Goal: Entertainment & Leisure: Consume media (video, audio)

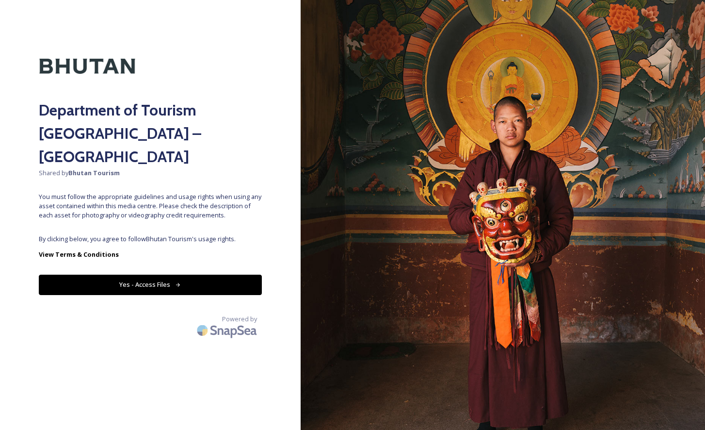
click at [174, 274] on button "Yes - Access Files" at bounding box center [150, 284] width 223 height 20
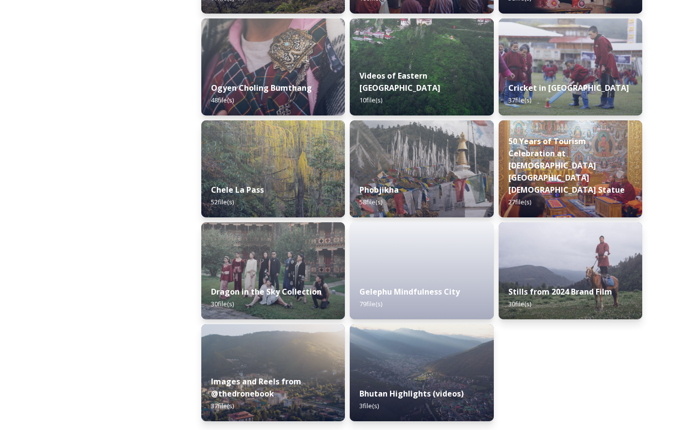
scroll to position [1563, 0]
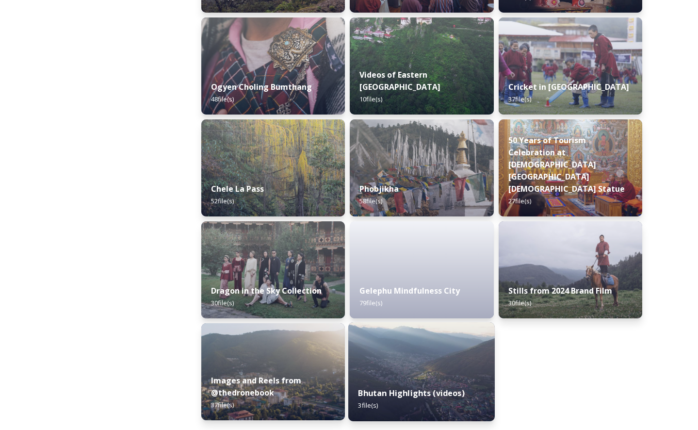
click at [457, 367] on img at bounding box center [421, 371] width 146 height 99
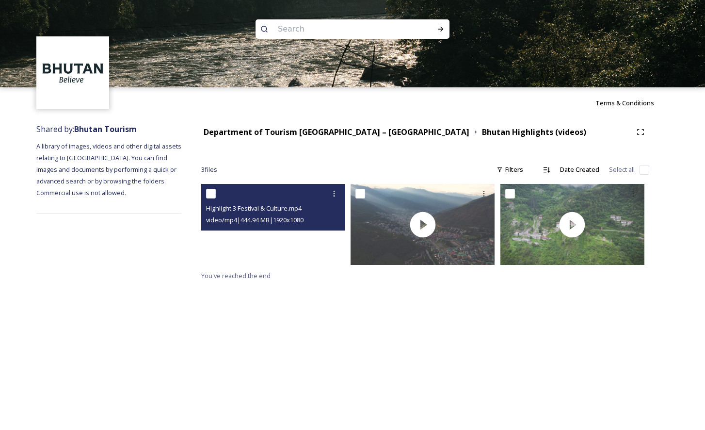
click at [267, 249] on video "Highlight 3 Festival & Culture.mp4" at bounding box center [273, 224] width 144 height 81
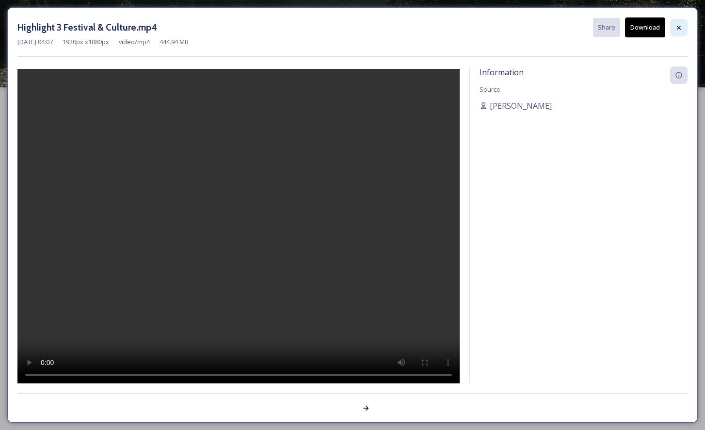
click at [681, 29] on icon at bounding box center [679, 28] width 8 height 8
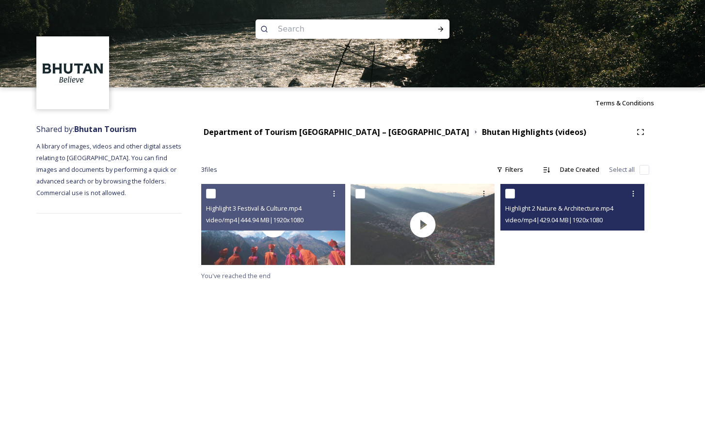
click at [549, 240] on video "Highlight 2 Nature & Architecture.mp4" at bounding box center [572, 224] width 144 height 81
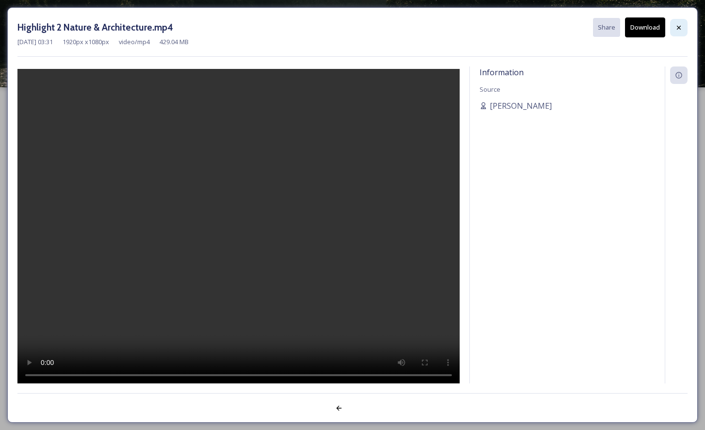
click at [681, 27] on icon at bounding box center [679, 28] width 8 height 8
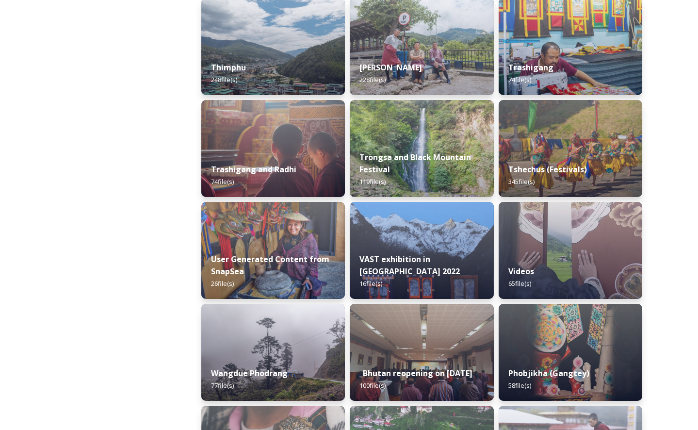
scroll to position [933, 0]
